Goal: Communication & Community: Answer question/provide support

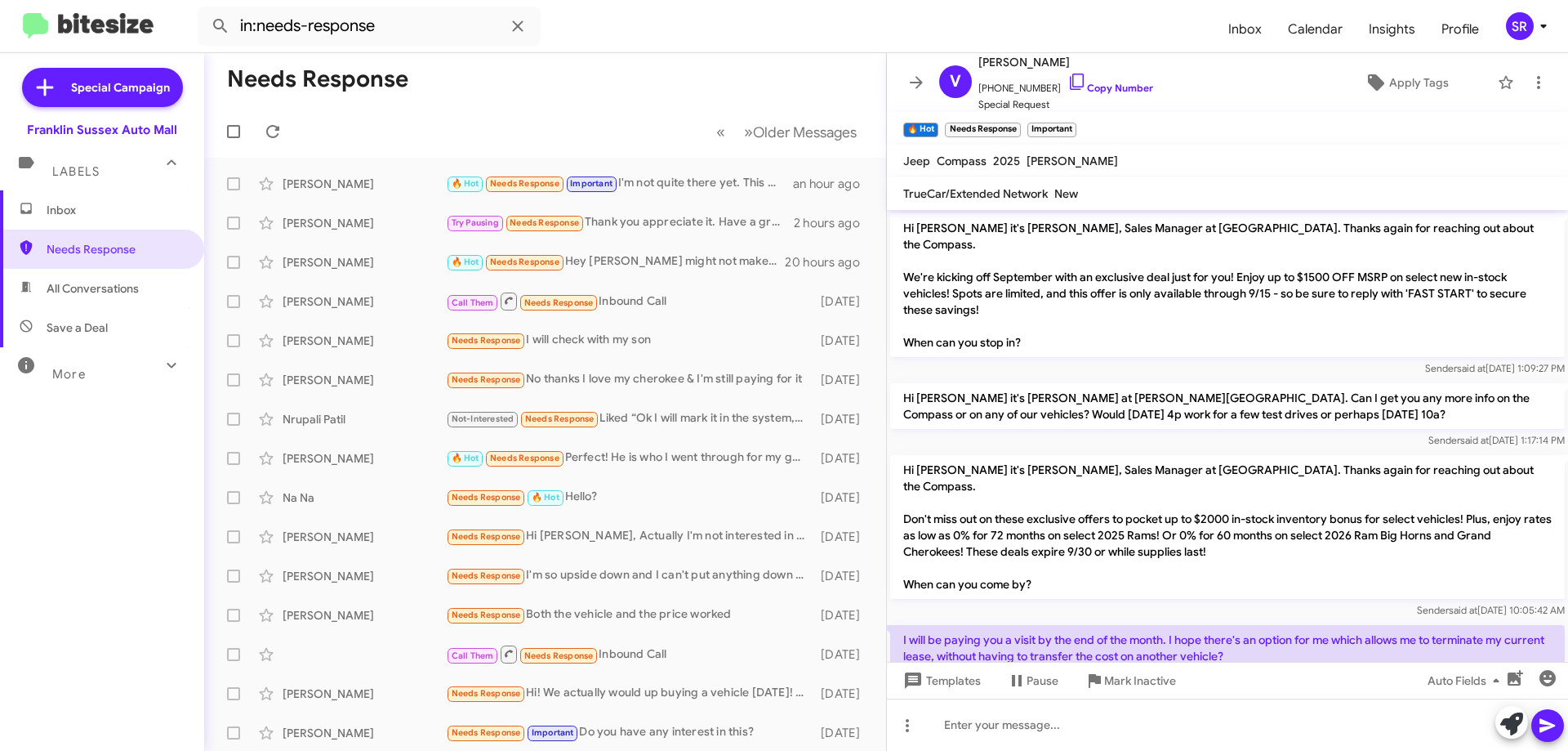
scroll to position [710, 0]
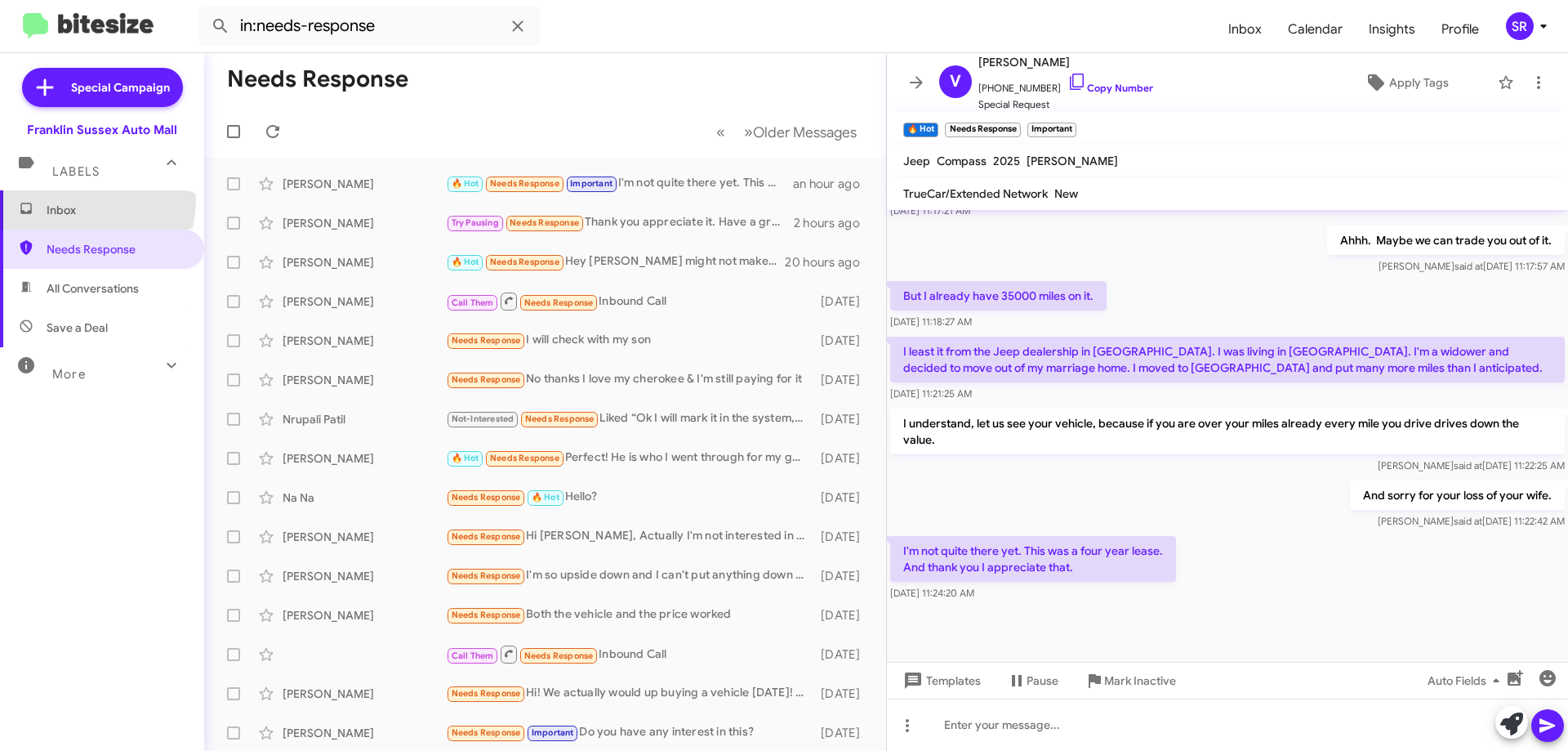
click at [43, 196] on span "Inbox" at bounding box center [102, 209] width 204 height 39
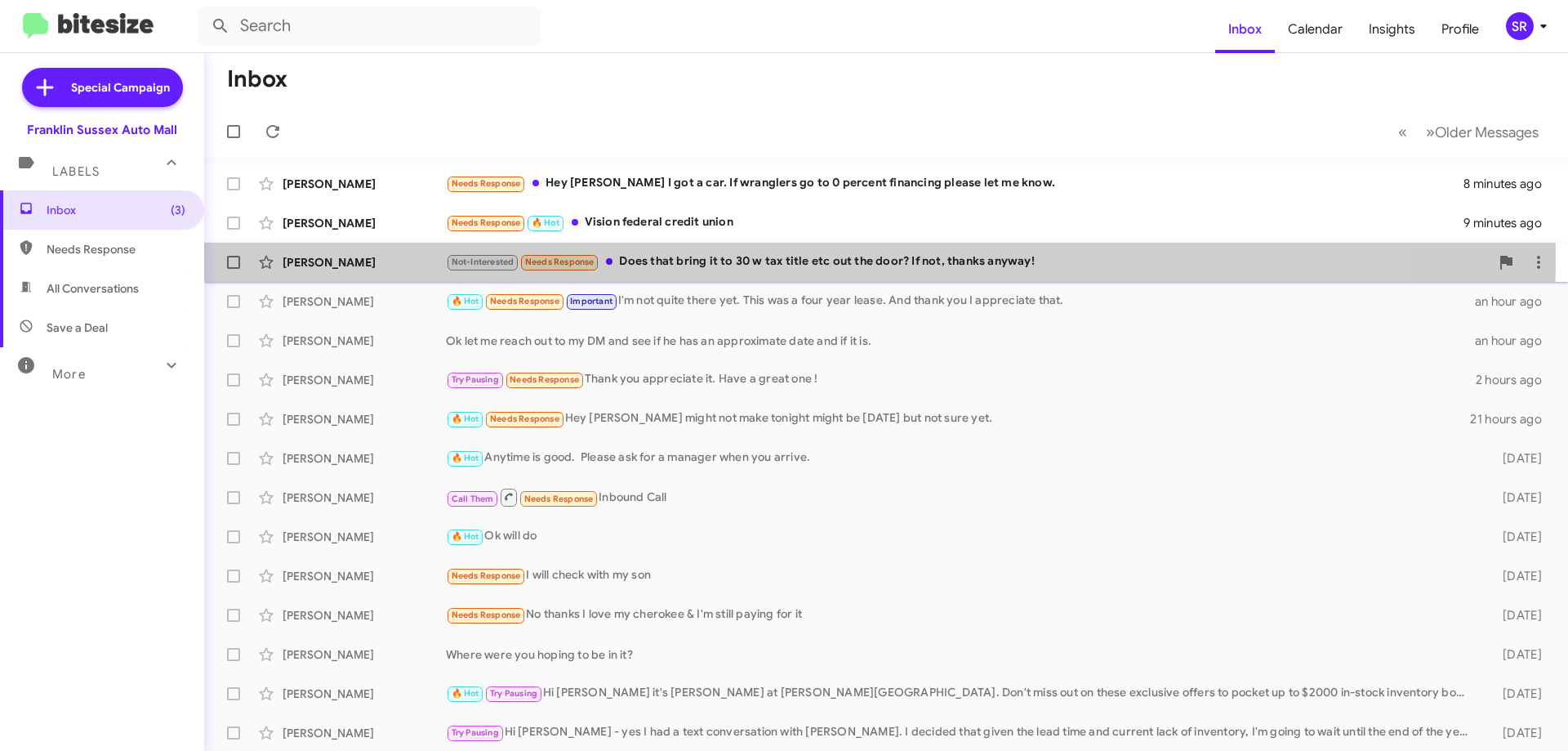
click at [651, 260] on div "Not-Interested Needs Response Does that bring it to 30 w tax title etc out the …" at bounding box center [967, 262] width 1043 height 19
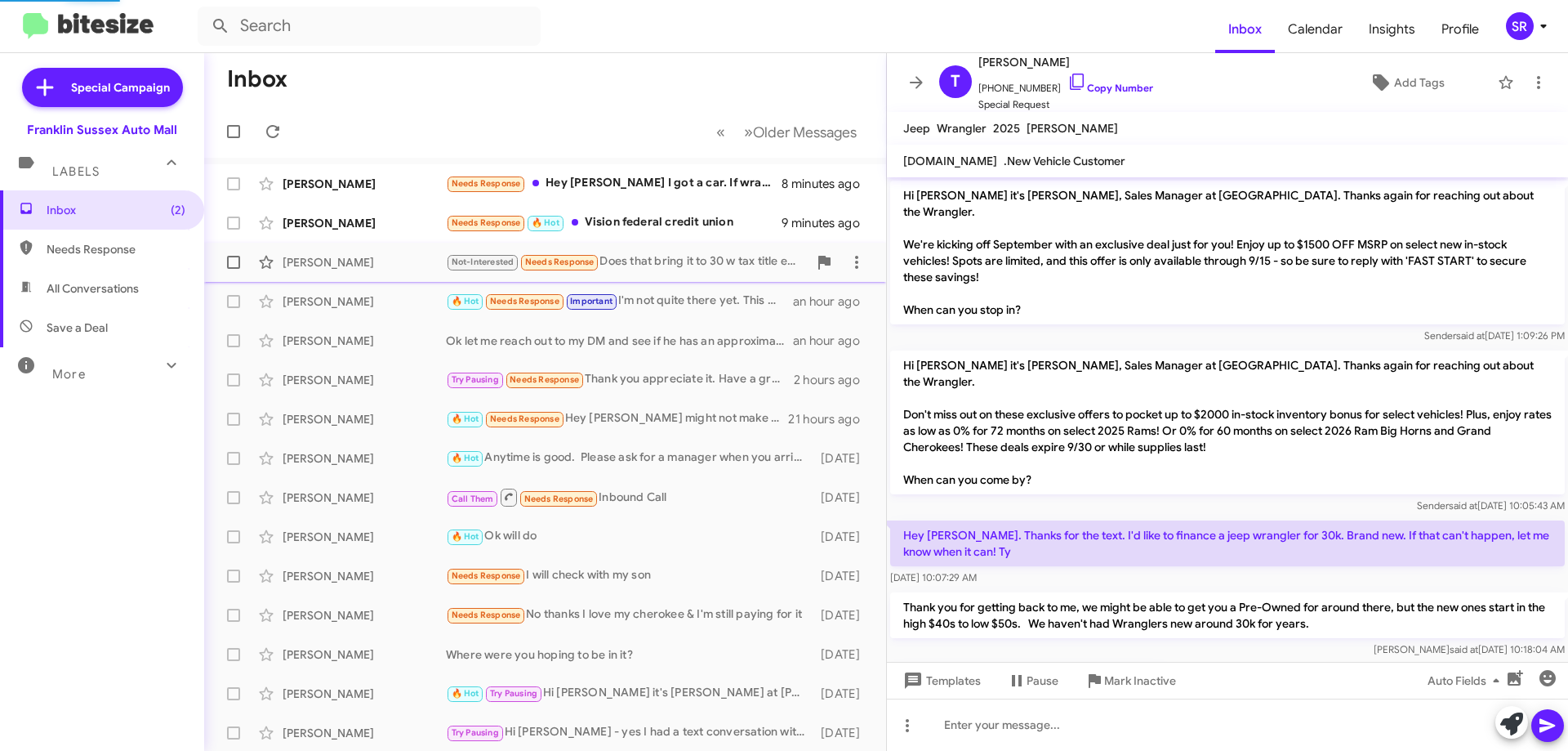
scroll to position [315, 0]
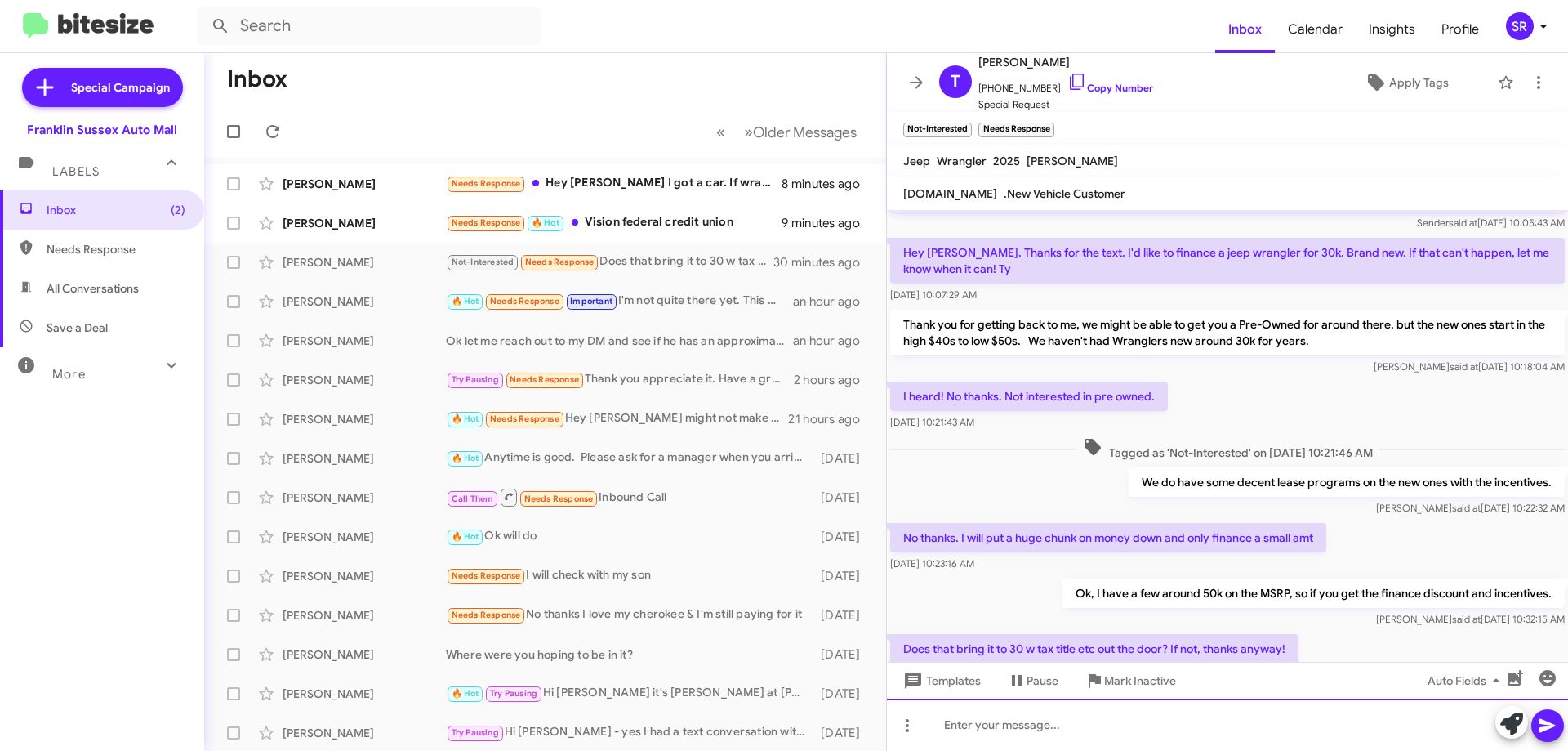
click at [1023, 723] on div at bounding box center [1226, 724] width 681 height 53
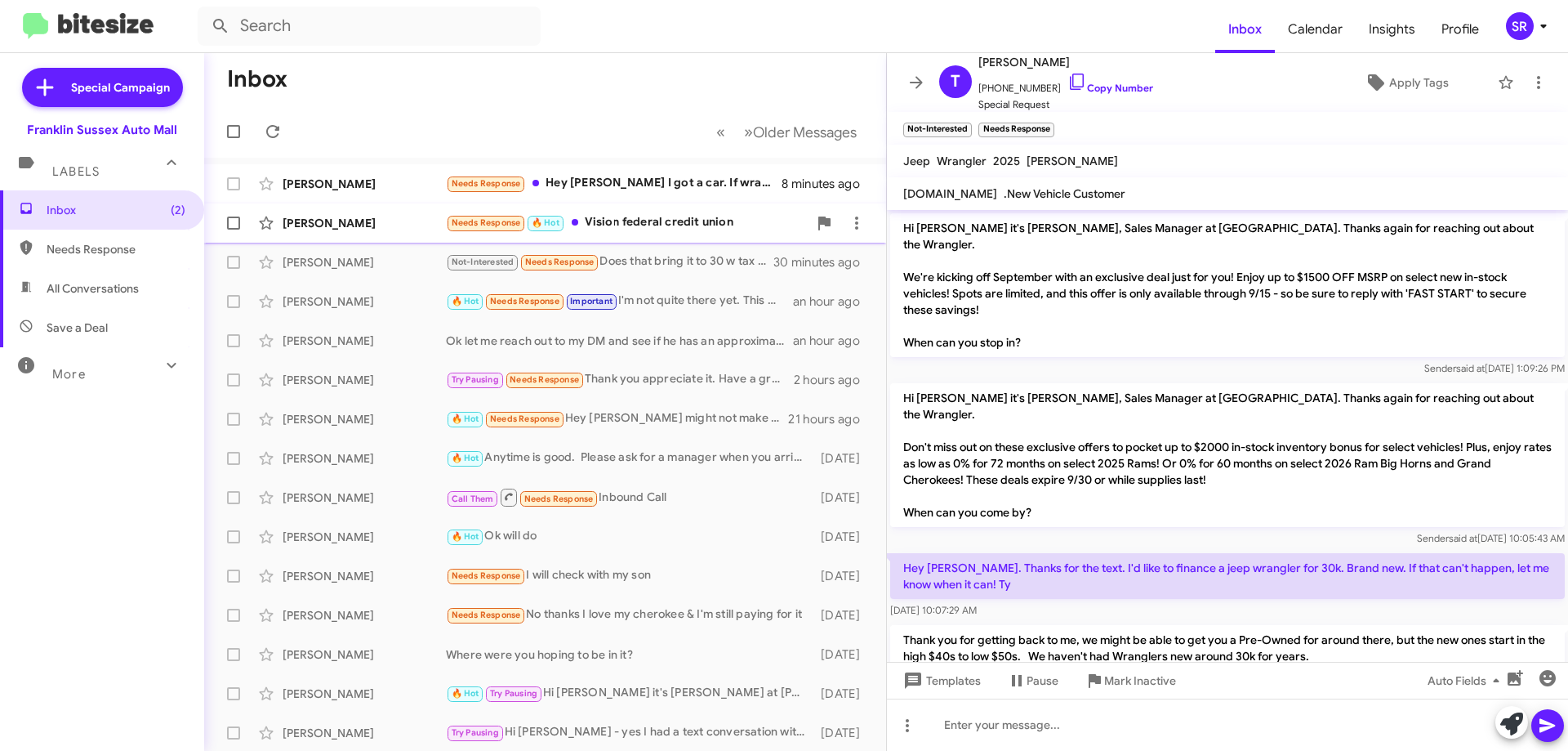
click at [652, 232] on div "Needs Response 🔥 Hot Vision federal credit union" at bounding box center [627, 223] width 362 height 19
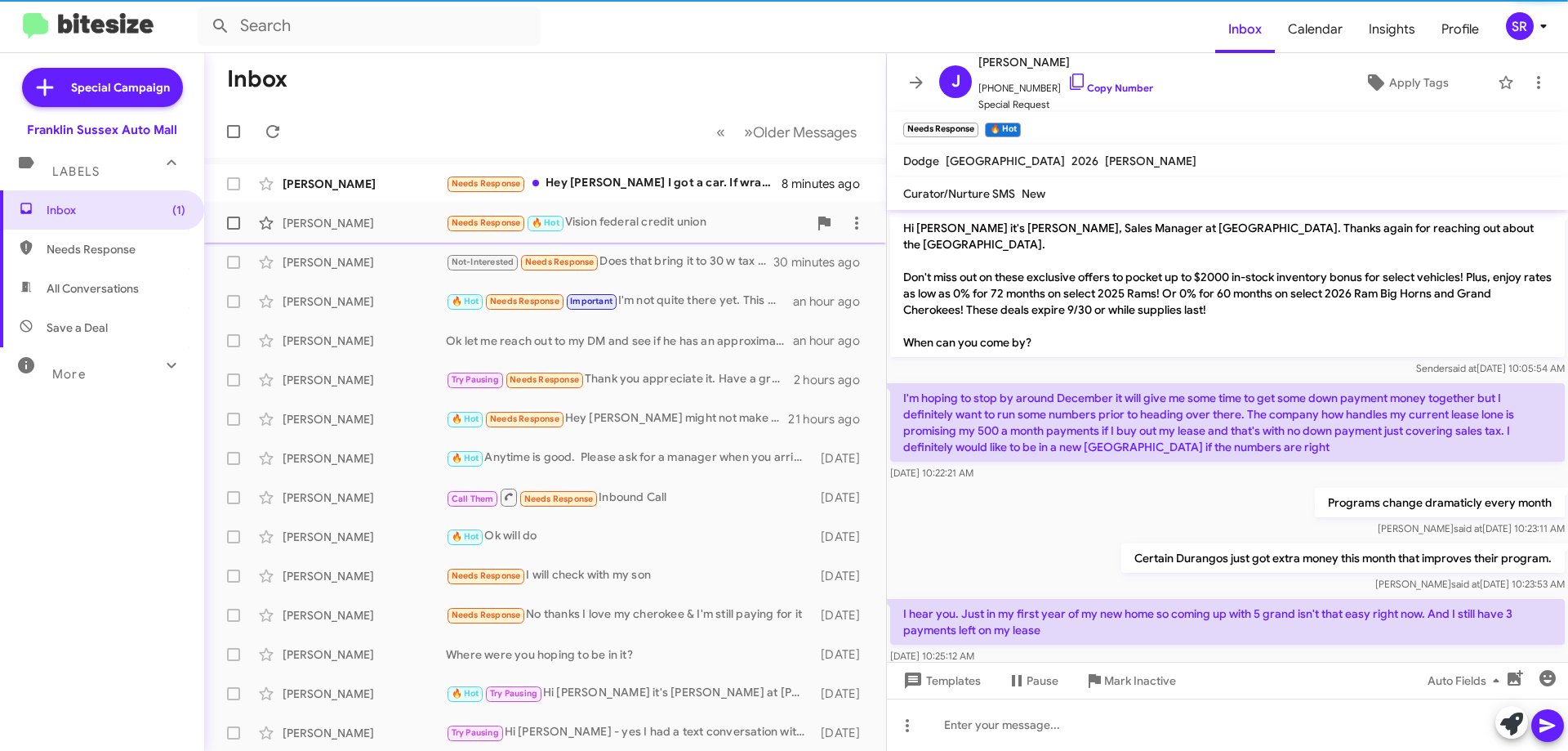
scroll to position [384, 0]
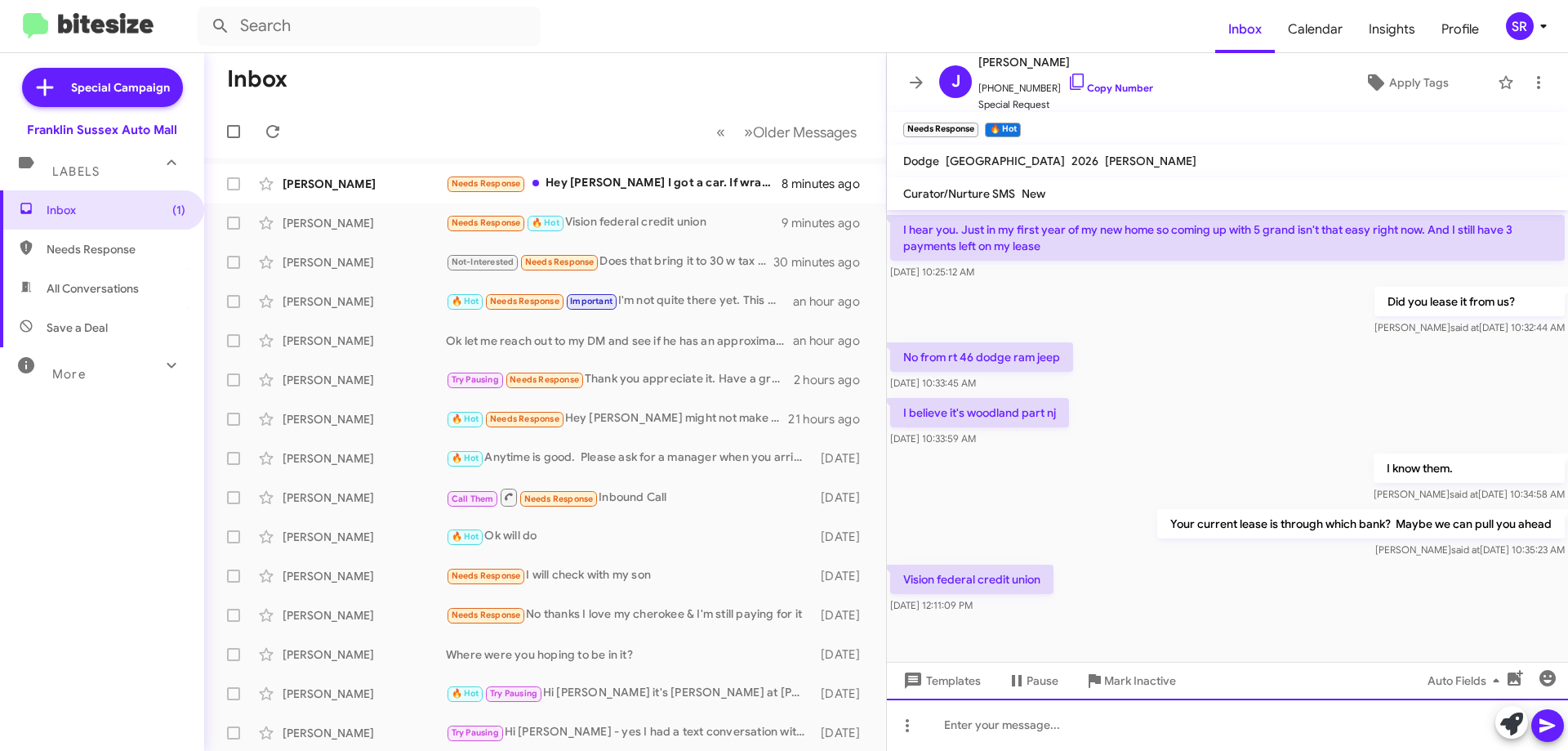
click at [1069, 724] on div at bounding box center [1226, 724] width 681 height 53
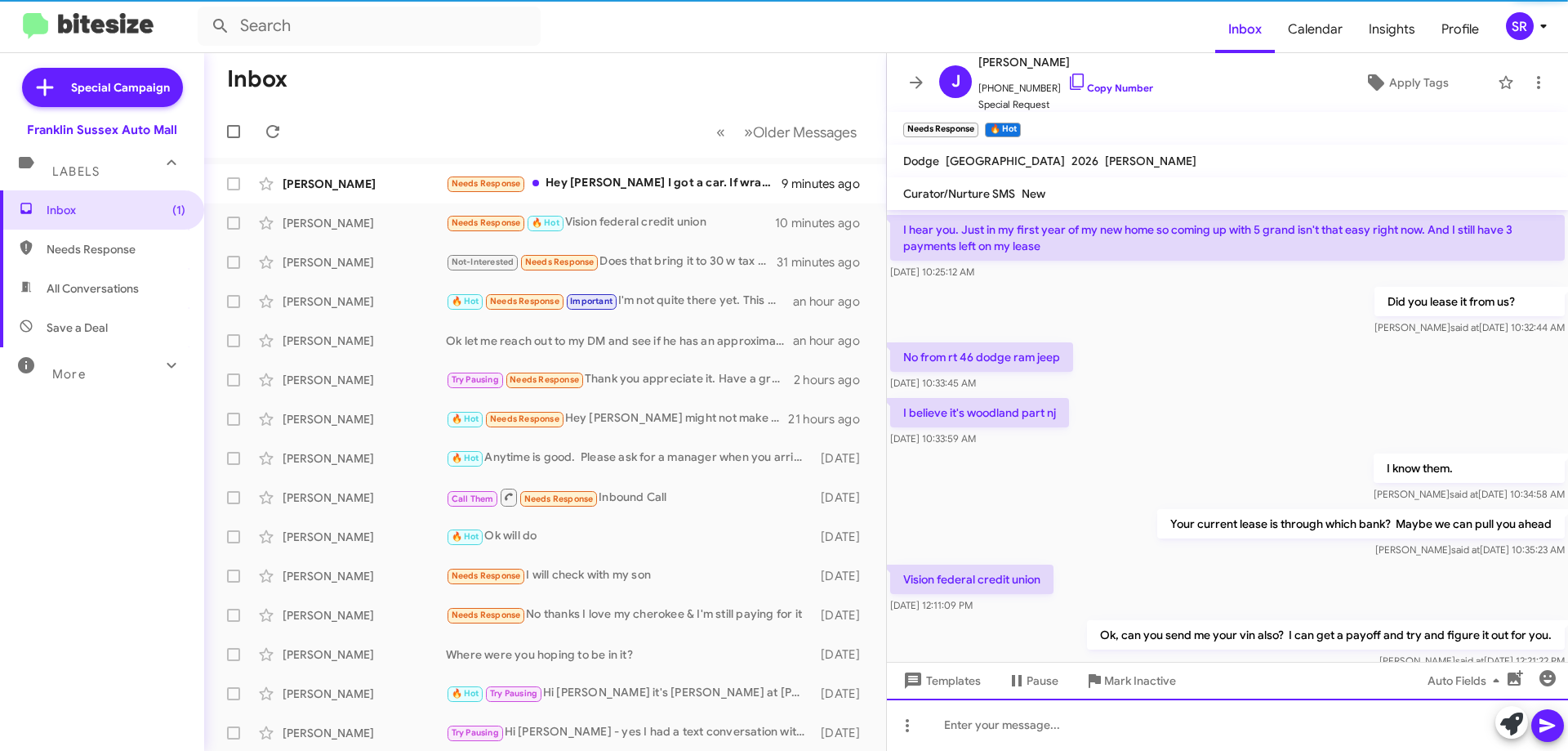
scroll to position [0, 0]
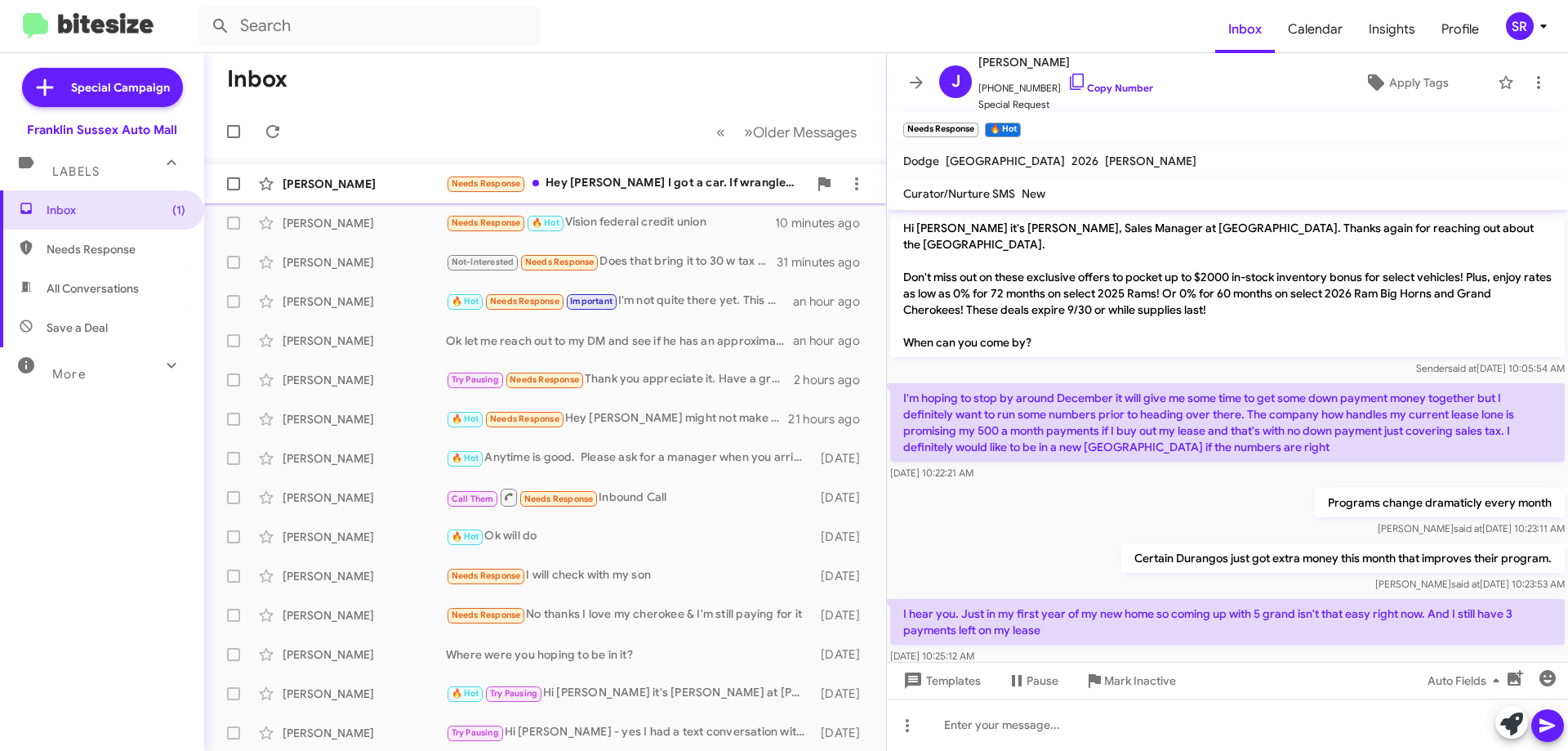
click at [728, 180] on div "Needs Response Hey [PERSON_NAME] I got a car. If wranglers go to 0 percent fina…" at bounding box center [627, 183] width 362 height 19
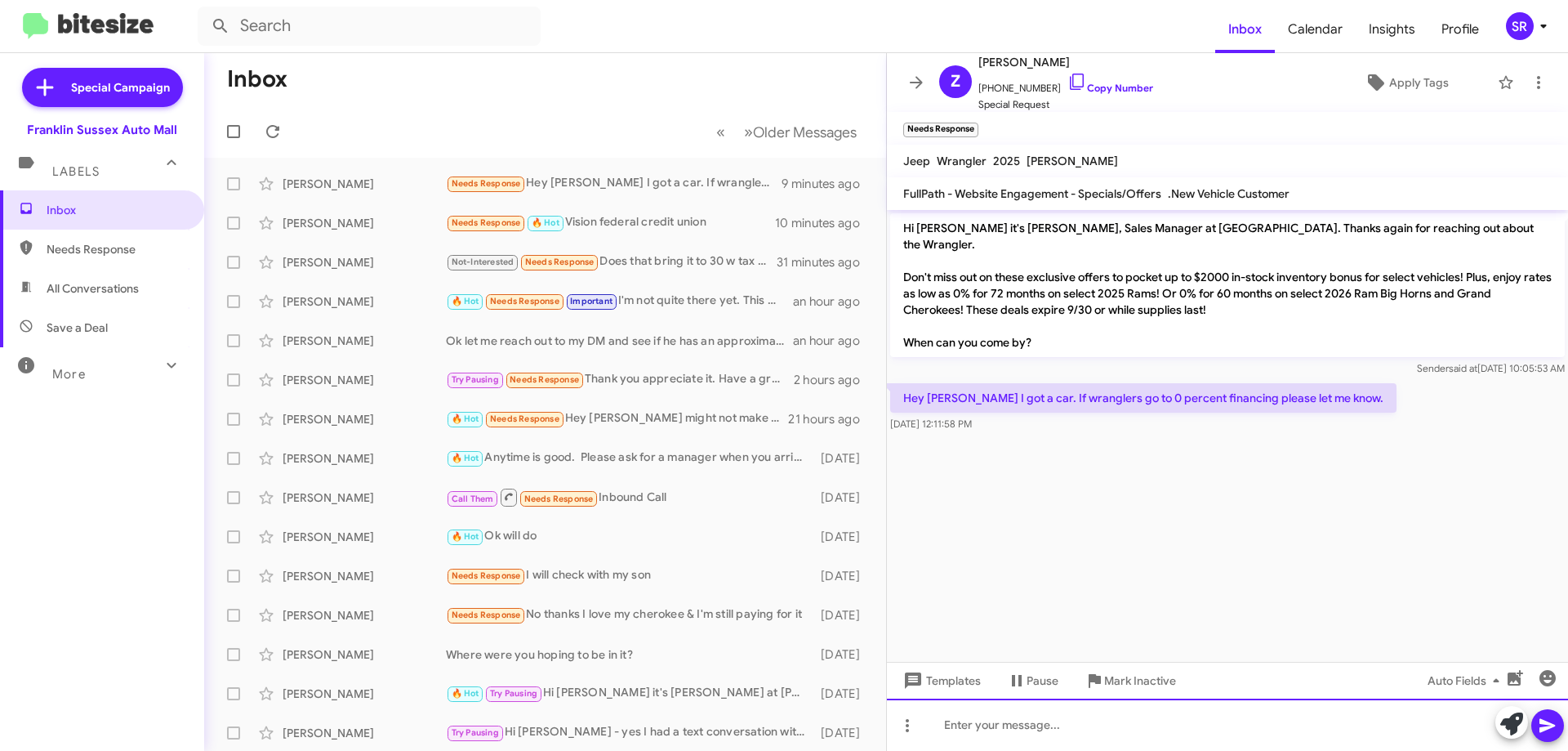
click at [1003, 724] on div at bounding box center [1226, 724] width 681 height 53
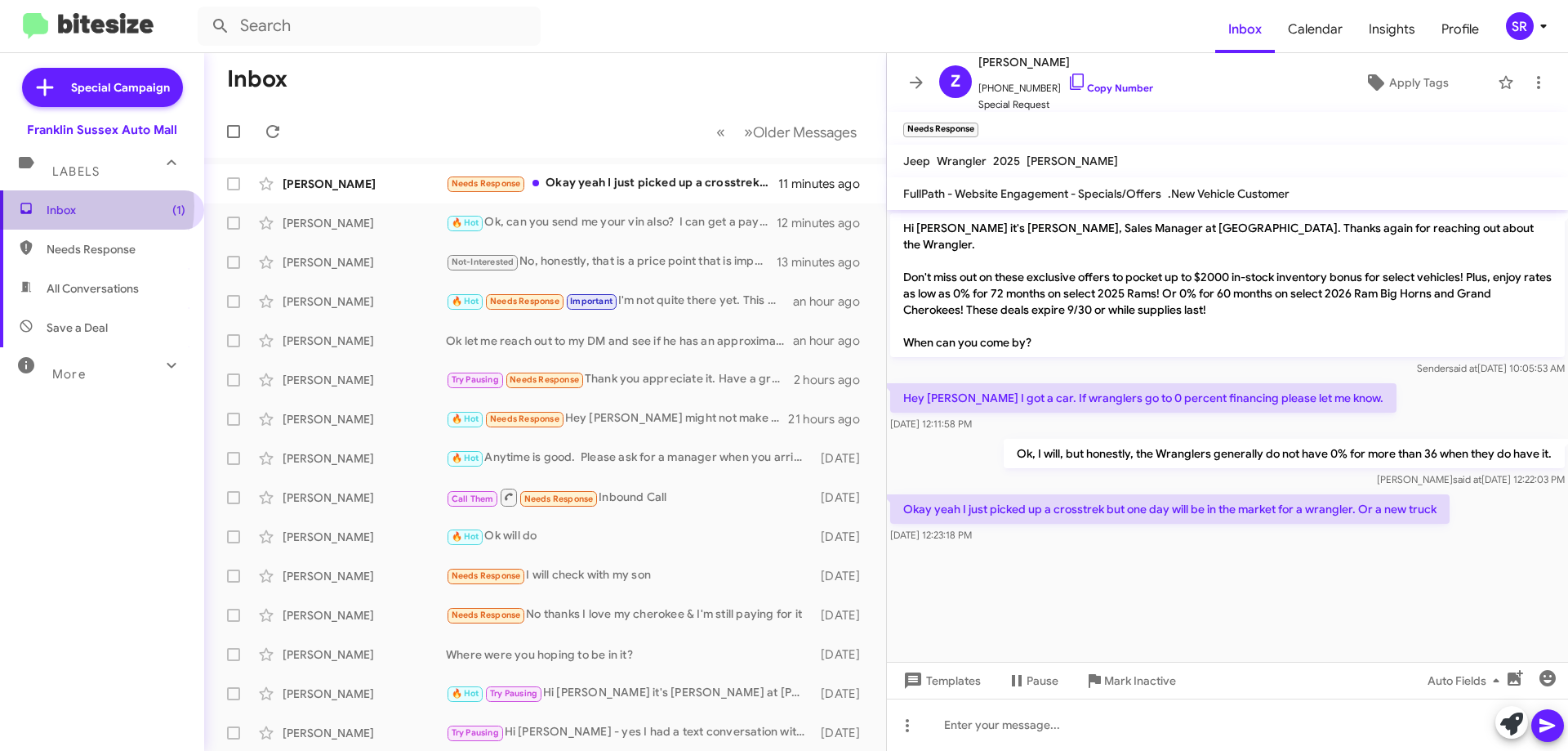
click at [65, 206] on span "Inbox (1)" at bounding box center [116, 210] width 139 height 17
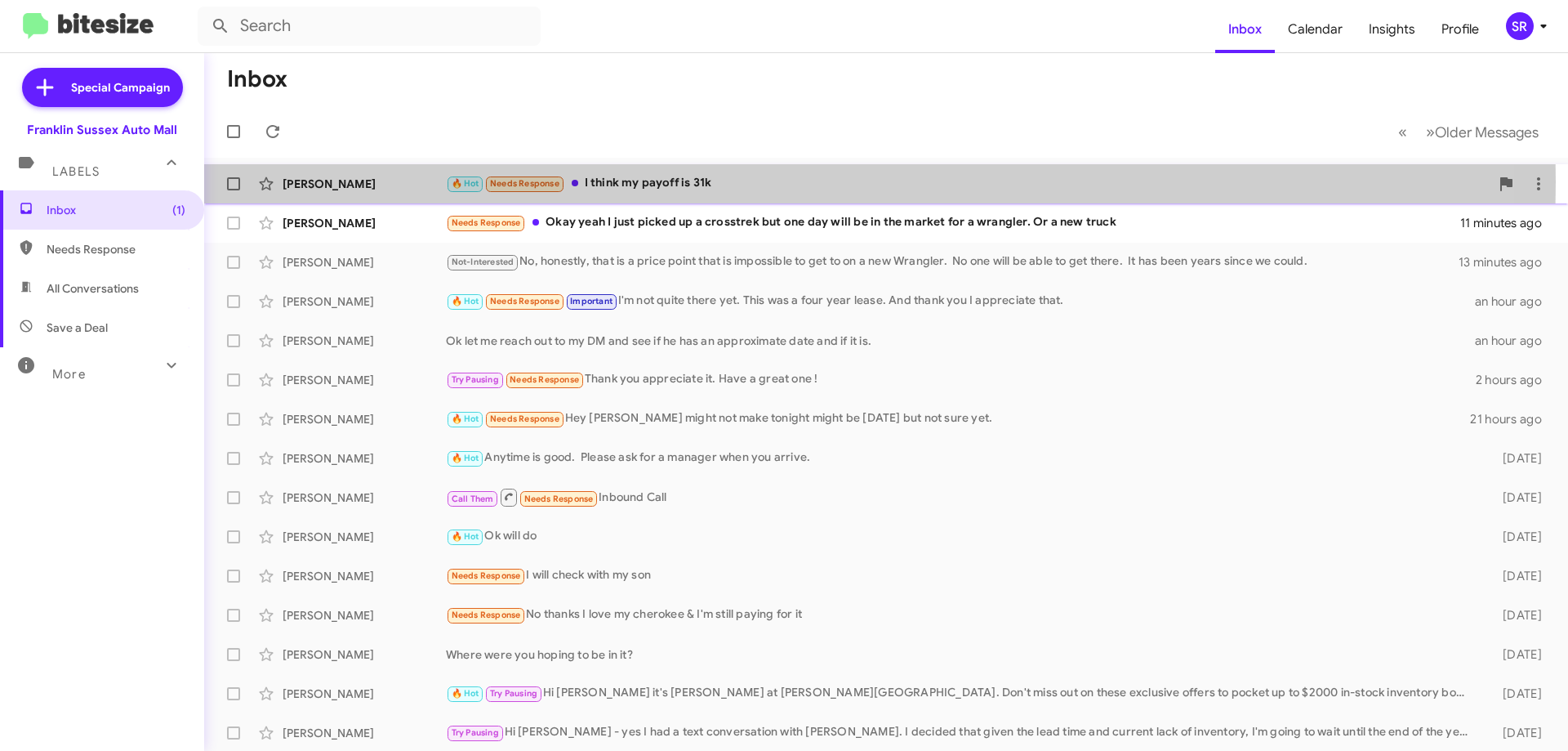
click at [601, 182] on div "🔥 Hot Needs Response I think my payoff is 31k" at bounding box center [967, 183] width 1043 height 19
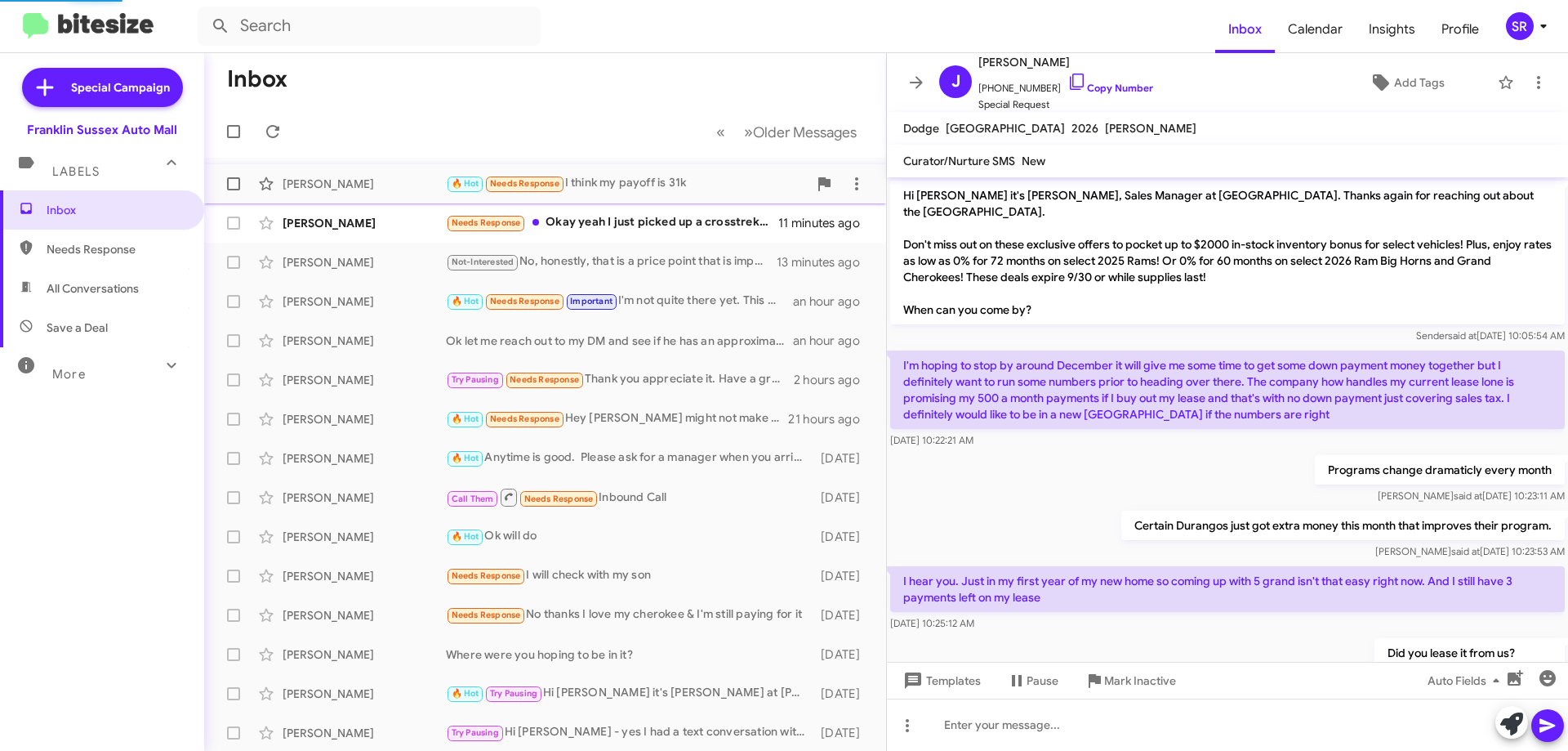
scroll to position [530, 0]
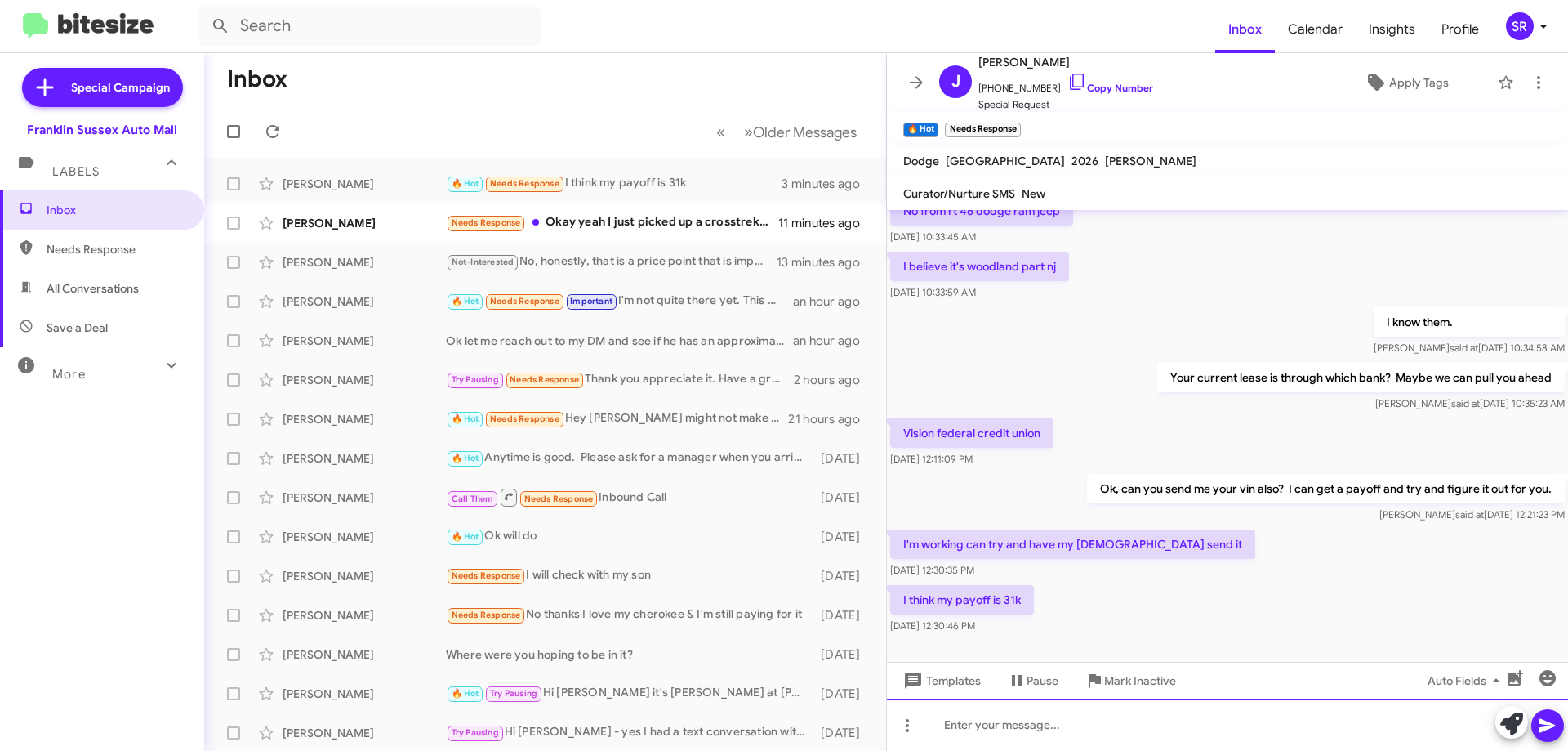
click at [1051, 732] on div at bounding box center [1226, 724] width 681 height 53
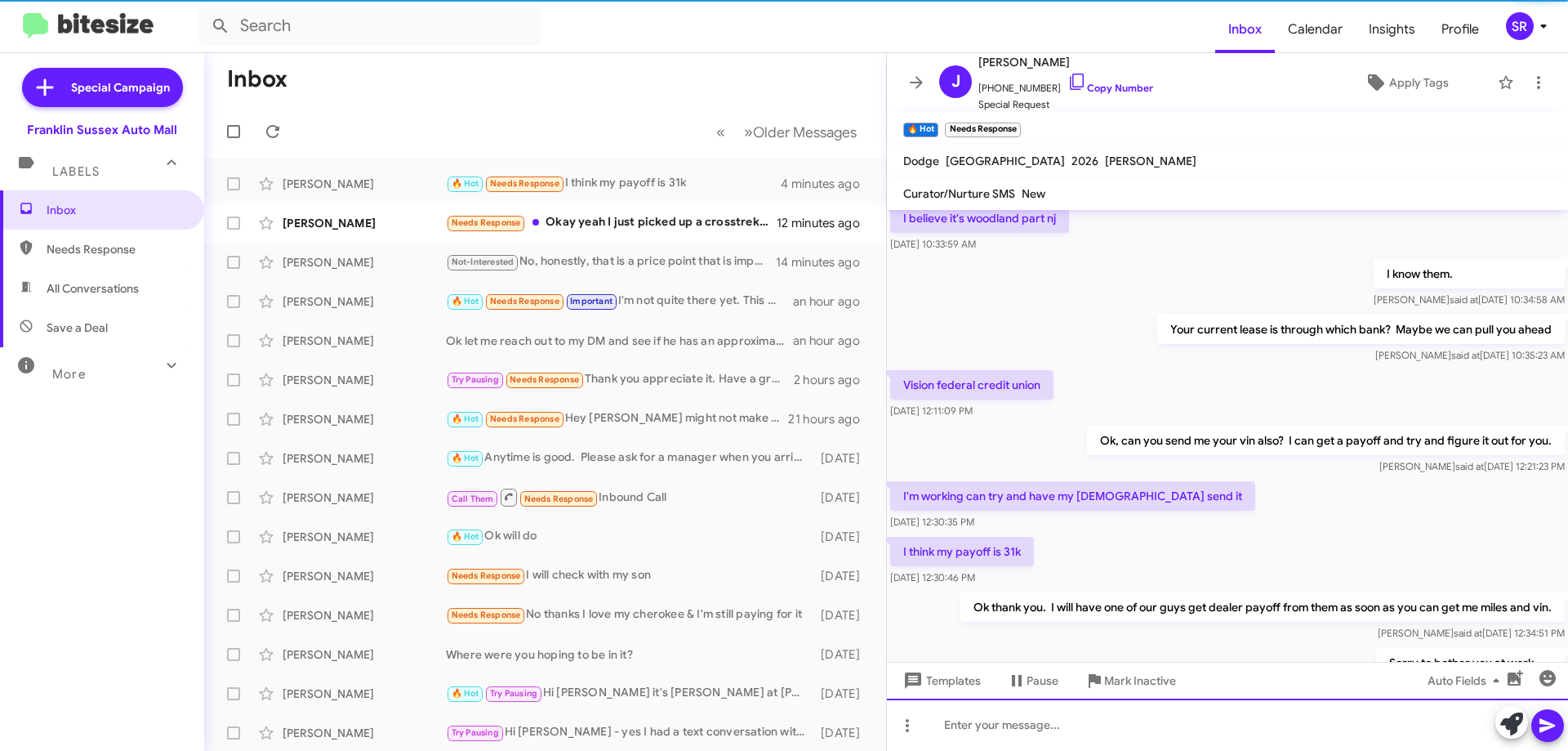
scroll to position [682, 0]
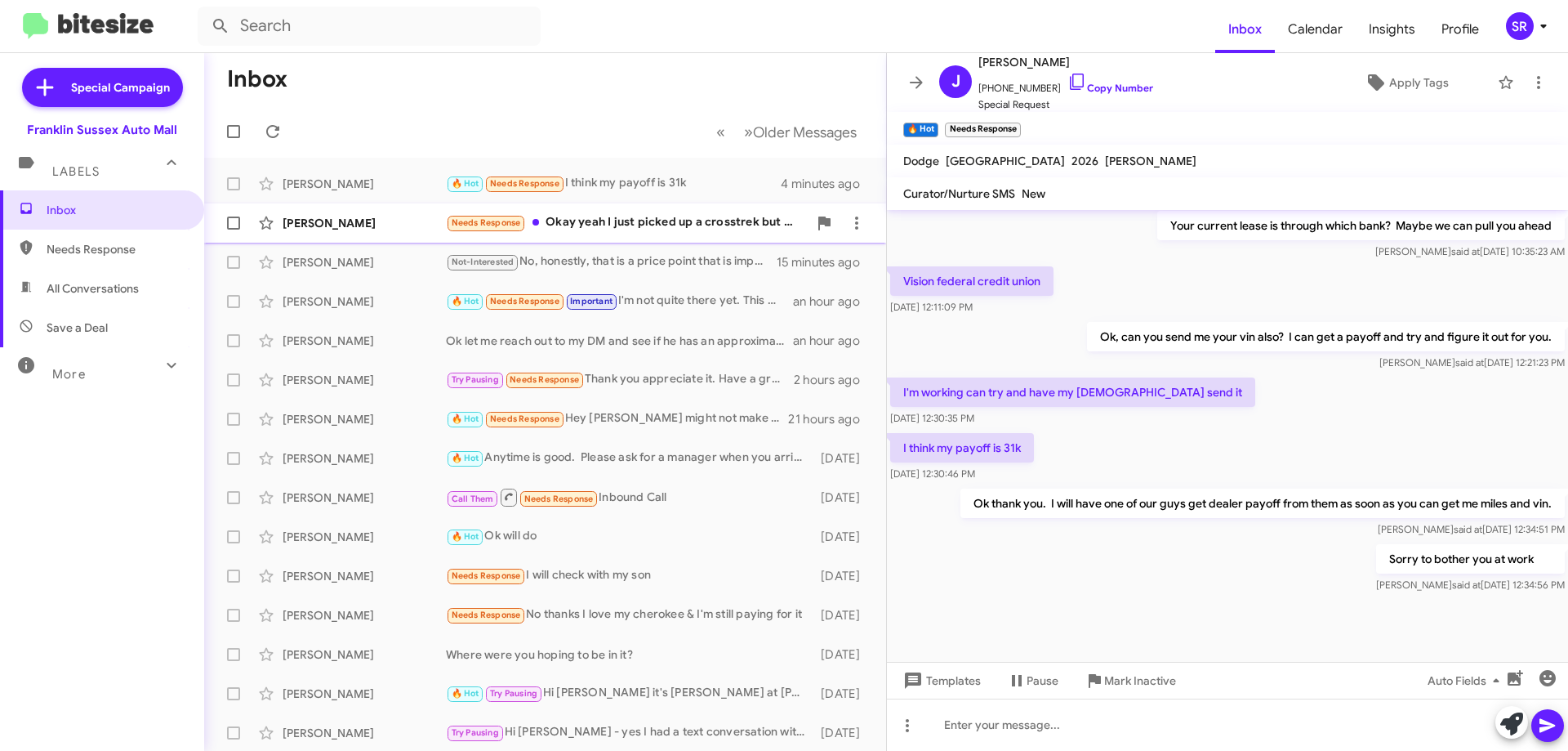
click at [561, 217] on div "Needs Response Okay yeah I just picked up a crosstrek but one day will be in th…" at bounding box center [627, 223] width 362 height 19
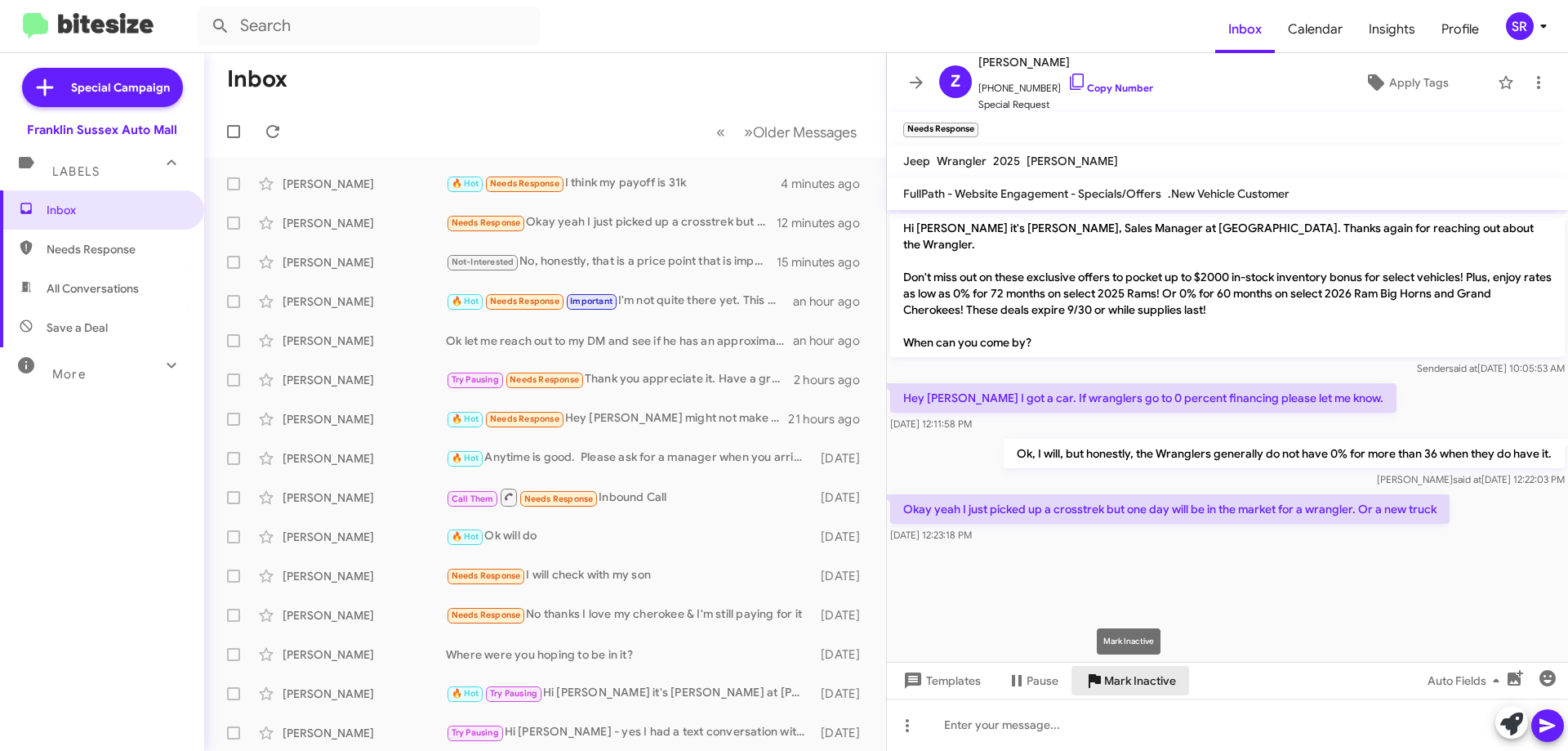
click at [1120, 685] on span "Mark Inactive" at bounding box center [1140, 680] width 72 height 29
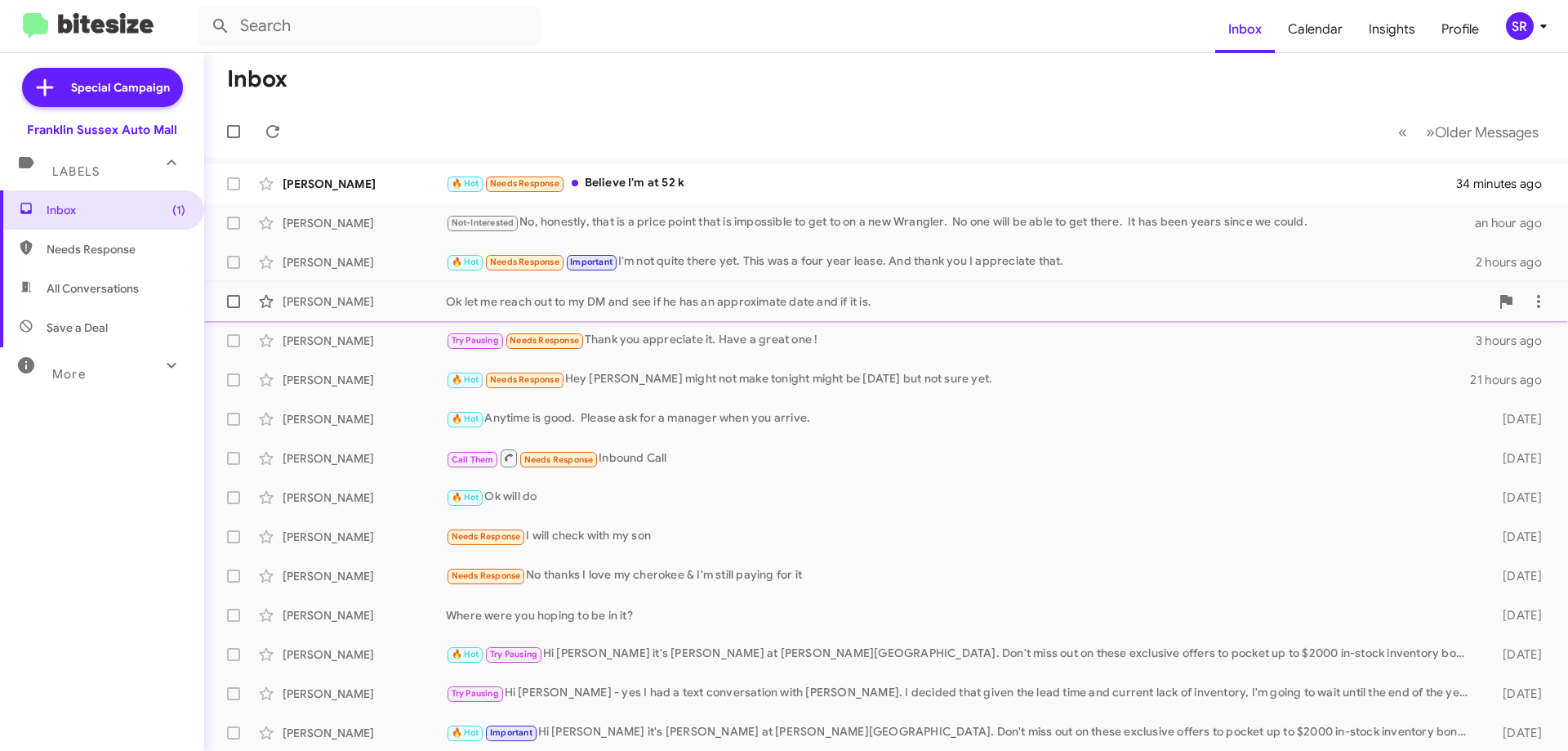
click at [835, 304] on div "Ok let me reach out to my DM and see if he has an approximate date and if it is." at bounding box center [967, 302] width 1043 height 17
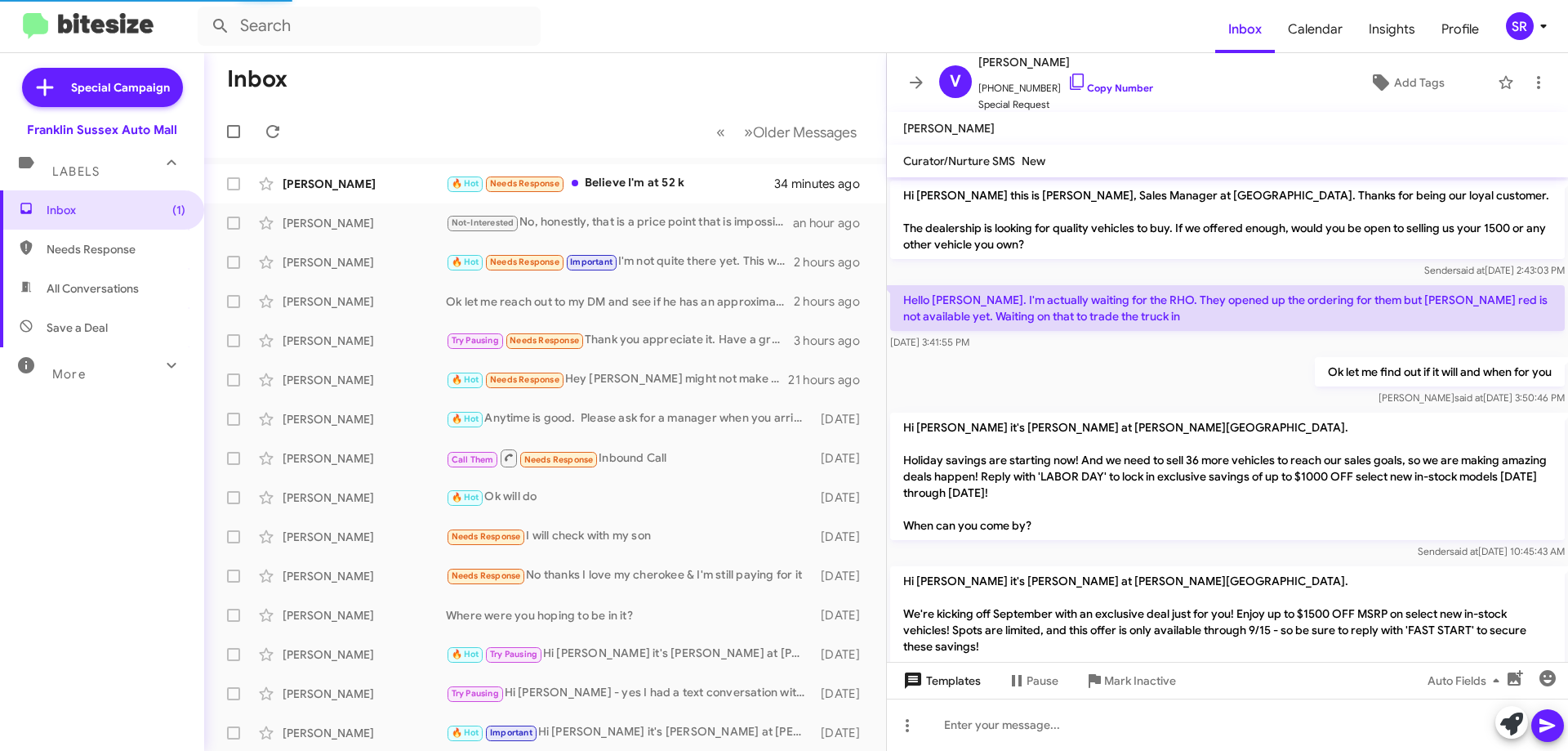
scroll to position [287, 0]
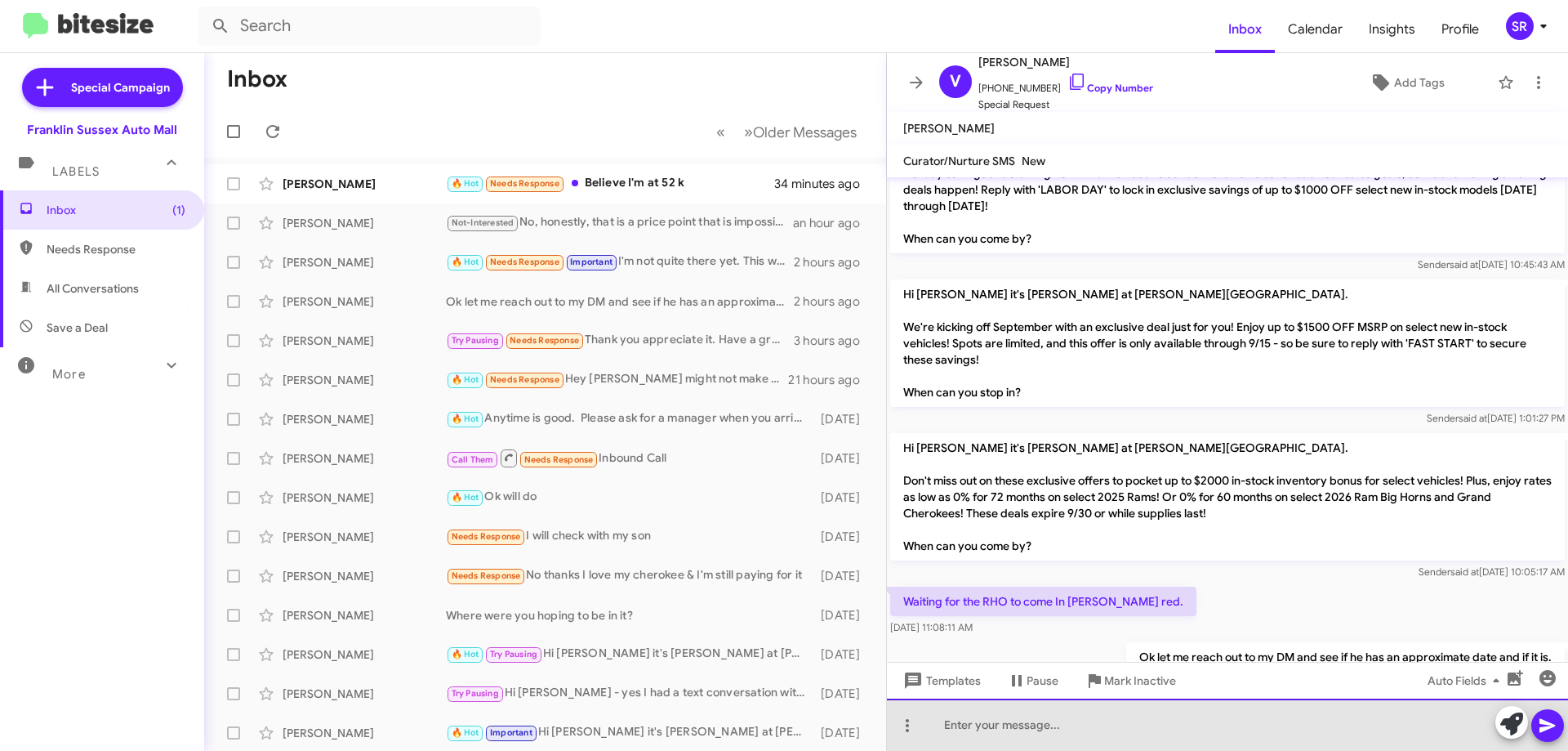
click at [971, 708] on div at bounding box center [1226, 724] width 681 height 53
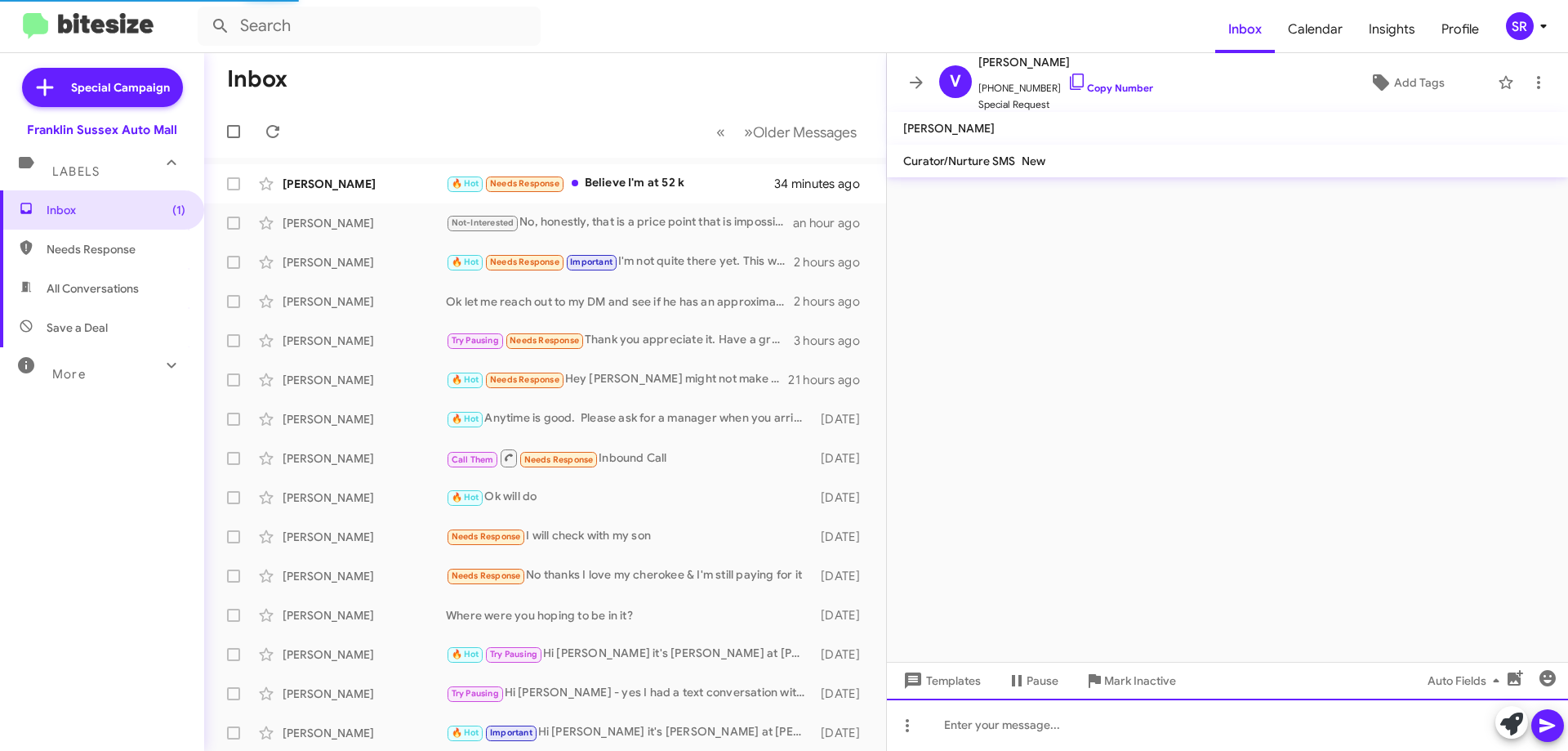
scroll to position [0, 0]
